Goal: Check status: Check status

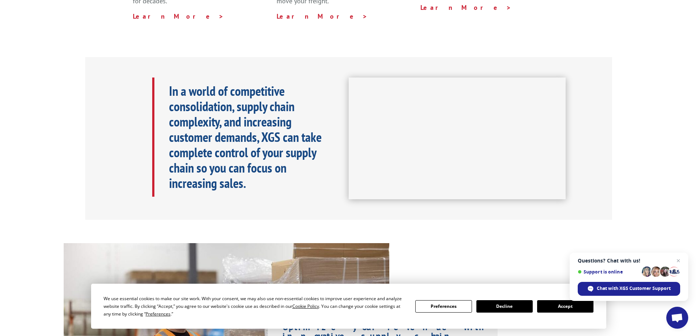
scroll to position [293, 0]
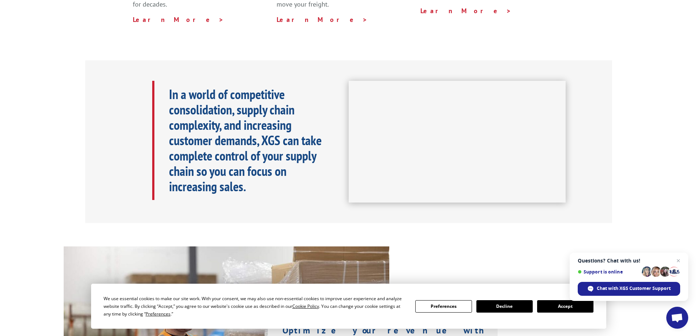
click at [548, 309] on button "Accept" at bounding box center [565, 306] width 56 height 12
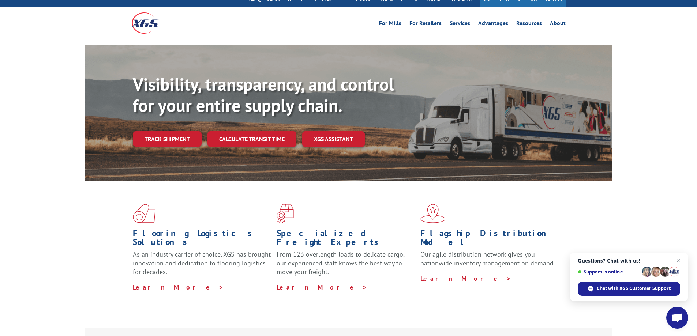
scroll to position [0, 0]
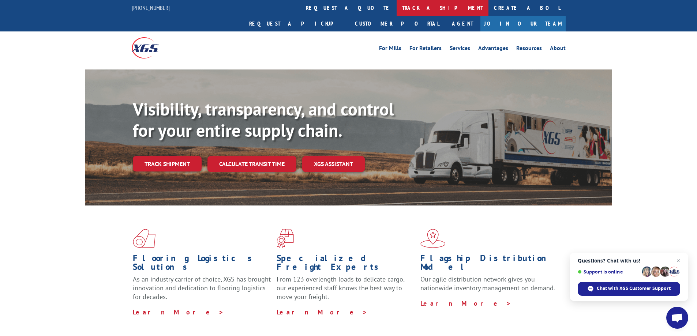
click at [397, 10] on link "track a shipment" at bounding box center [443, 8] width 92 height 16
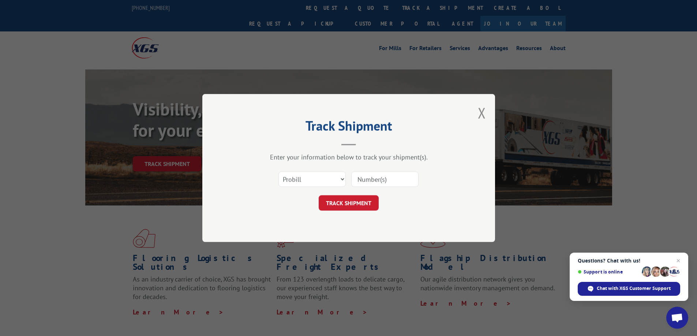
paste input "17258772"
type input "17258772"
click at [348, 205] on button "TRACK SHIPMENT" at bounding box center [349, 202] width 60 height 15
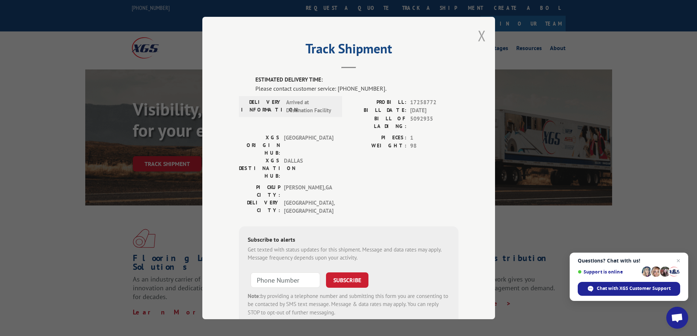
click at [479, 35] on button "Close modal" at bounding box center [482, 35] width 8 height 19
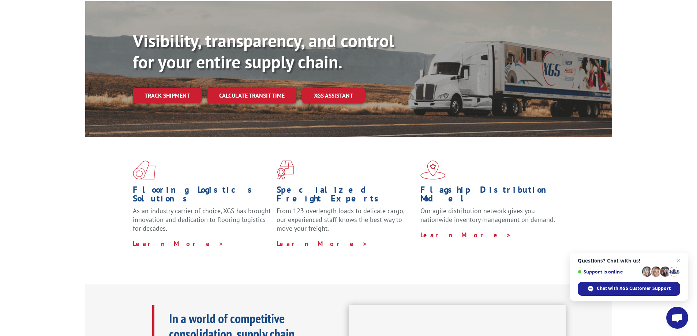
scroll to position [73, 0]
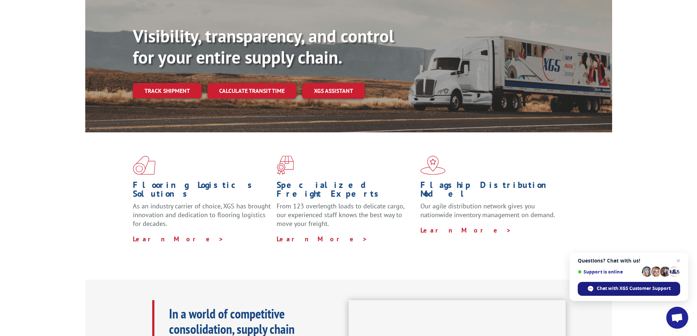
click at [621, 287] on span "Chat with XGS Customer Support" at bounding box center [634, 288] width 74 height 7
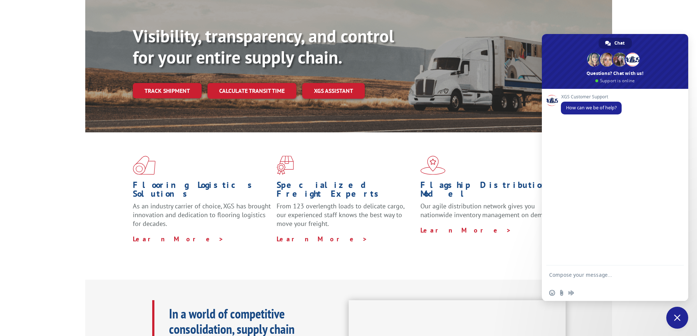
click at [557, 274] on textarea "Compose your message..." at bounding box center [607, 278] width 116 height 13
click at [621, 274] on textarea "Looking for delivery date of" at bounding box center [607, 276] width 116 height 7
paste textarea "17258772"
type textarea "Looking for delivery date of 17258772"
click at [674, 276] on span "Send" at bounding box center [675, 275] width 5 height 5
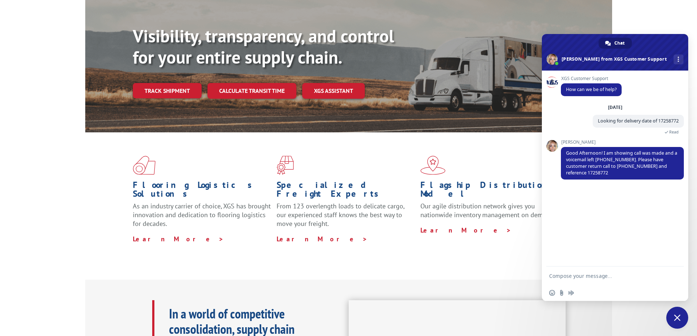
click at [559, 276] on textarea "Compose your message..." at bounding box center [607, 276] width 116 height 7
type textarea "Thank you so much!"
drag, startPoint x: 596, startPoint y: 166, endPoint x: 680, endPoint y: 166, distance: 83.8
click at [680, 166] on span "Good Afternoon! I am showing call was made and a voicemail left [PHONE_NUMBER].…" at bounding box center [622, 163] width 123 height 33
copy span "[PHONE_NUMBER] and reference 17258772"
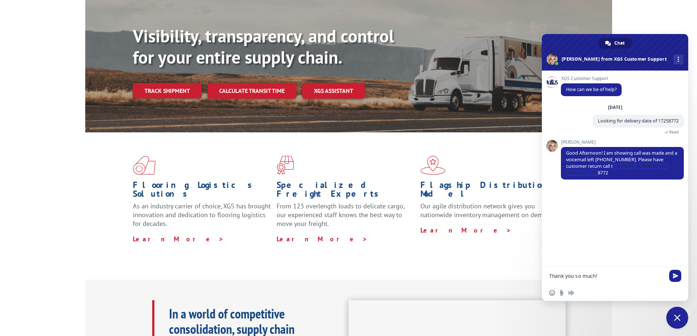
drag, startPoint x: 674, startPoint y: 276, endPoint x: 639, endPoint y: 250, distance: 43.5
click at [673, 275] on span "Send" at bounding box center [675, 275] width 5 height 5
